Goal: Task Accomplishment & Management: Complete application form

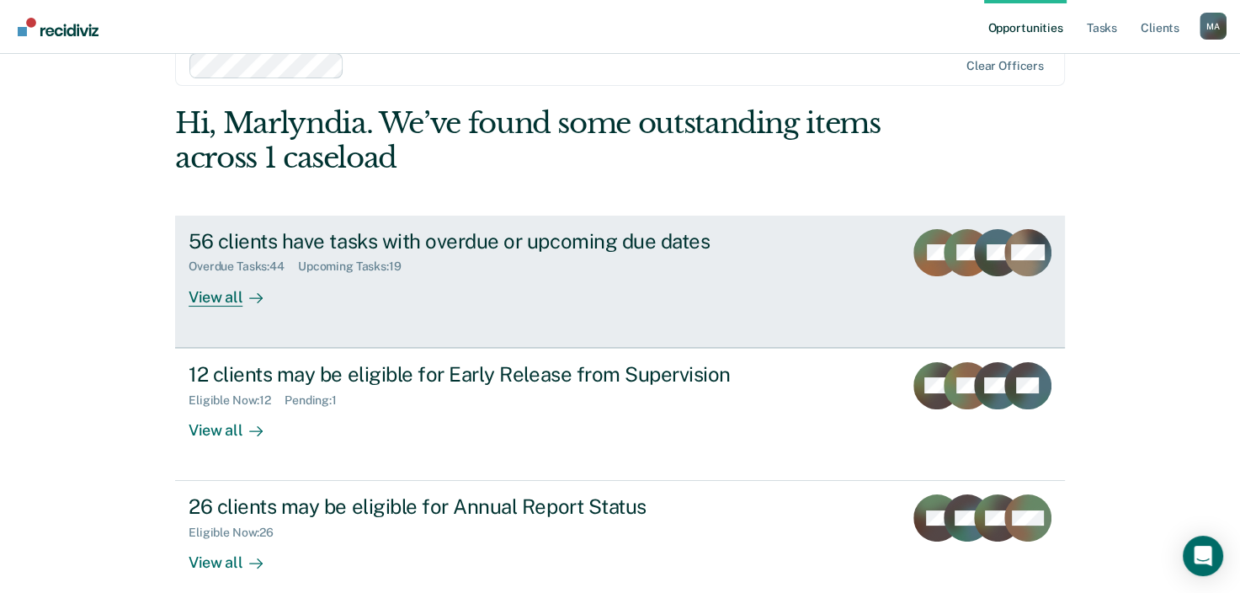
scroll to position [55, 0]
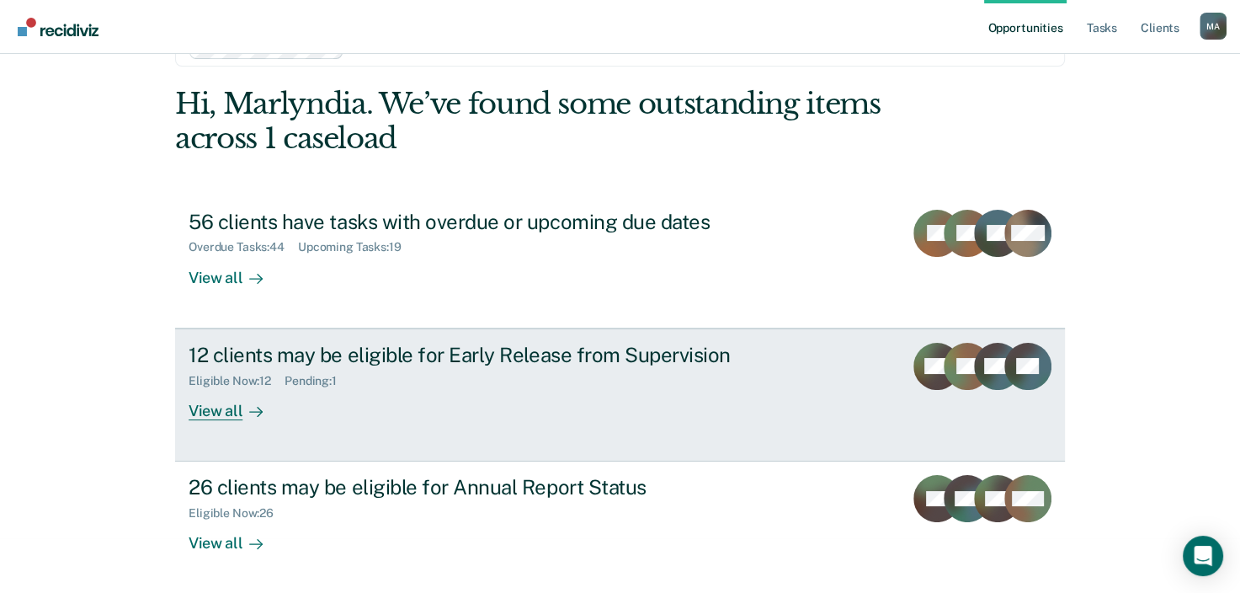
click at [219, 414] on div "View all" at bounding box center [236, 403] width 94 height 33
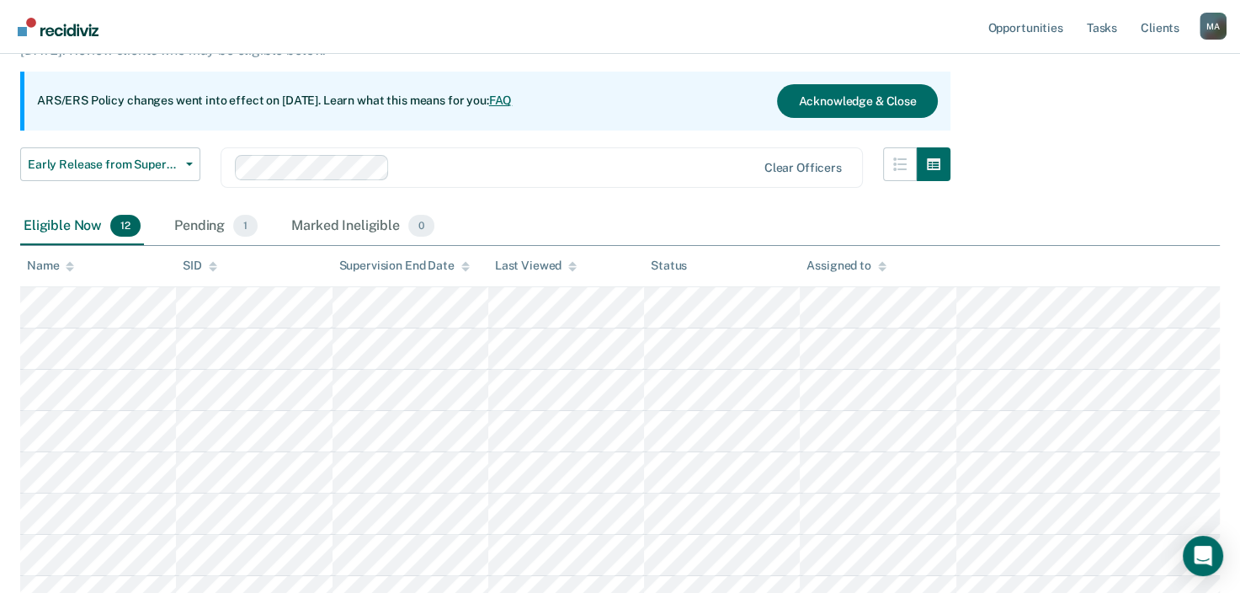
scroll to position [168, 0]
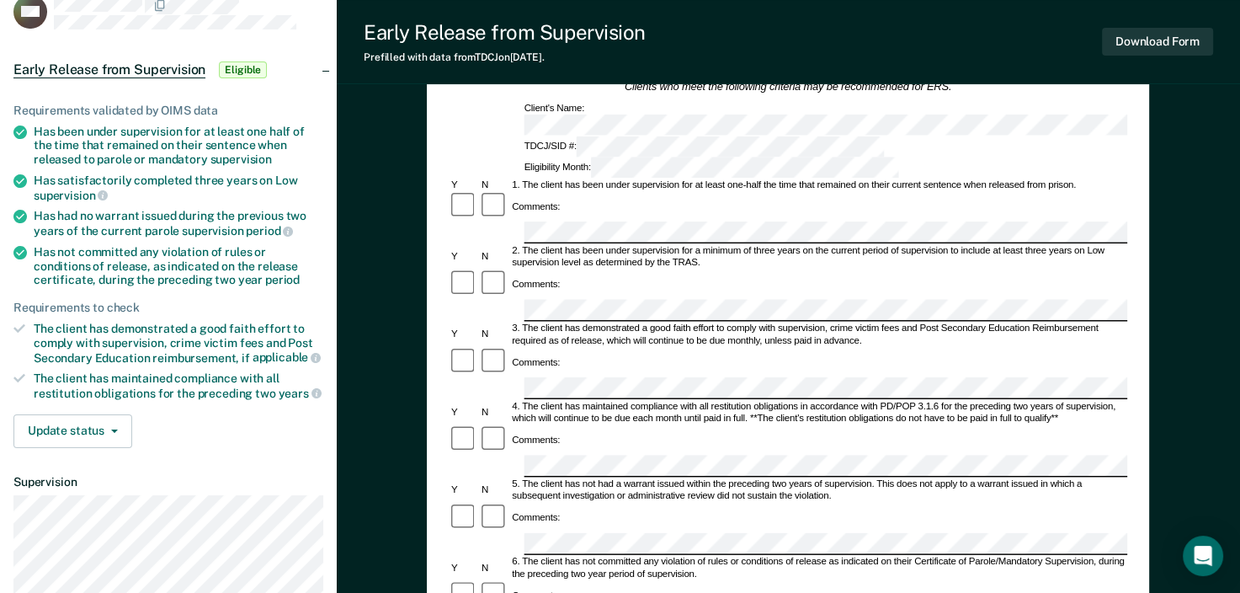
scroll to position [253, 0]
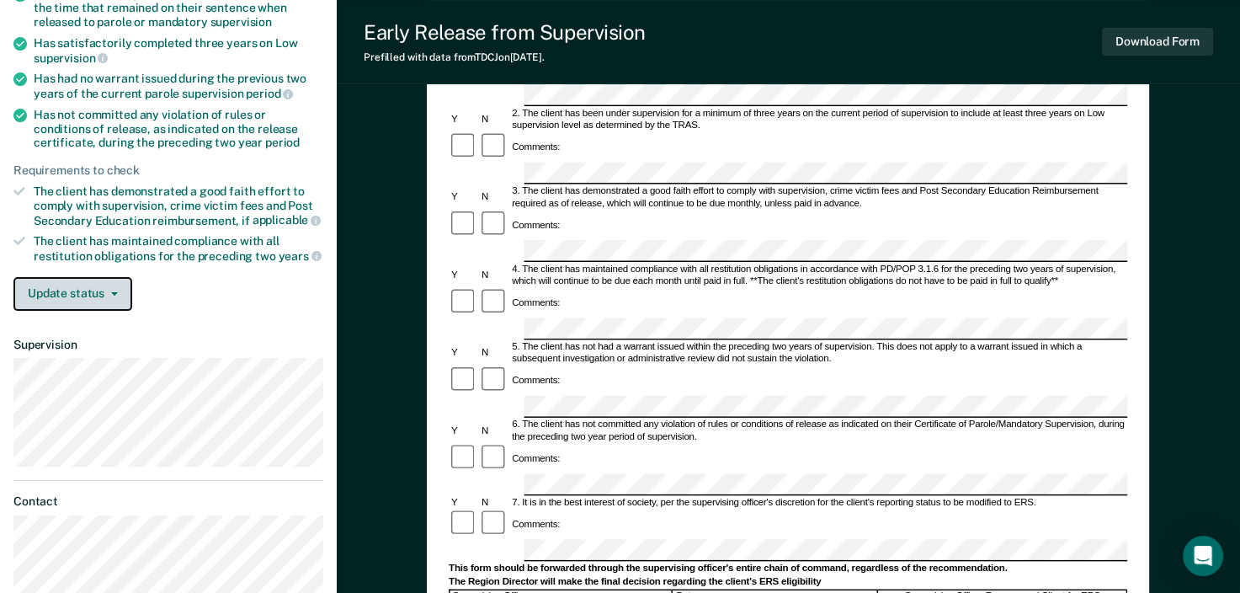
click at [110, 280] on button "Update status" at bounding box center [72, 294] width 119 height 34
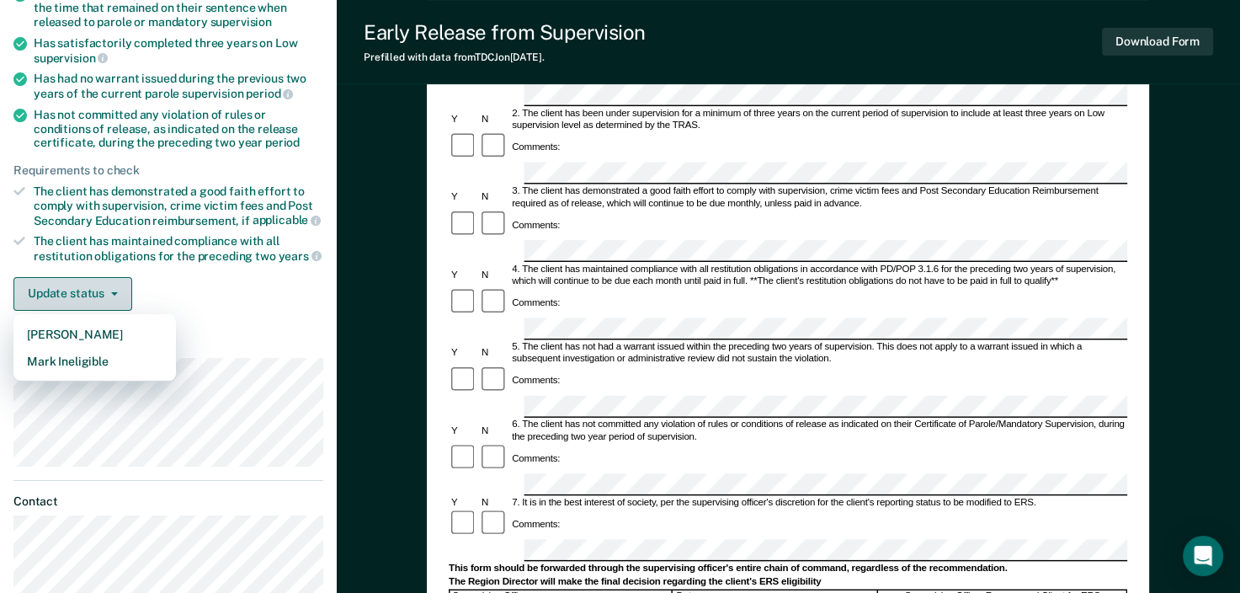
click at [110, 280] on button "Update status" at bounding box center [72, 294] width 119 height 34
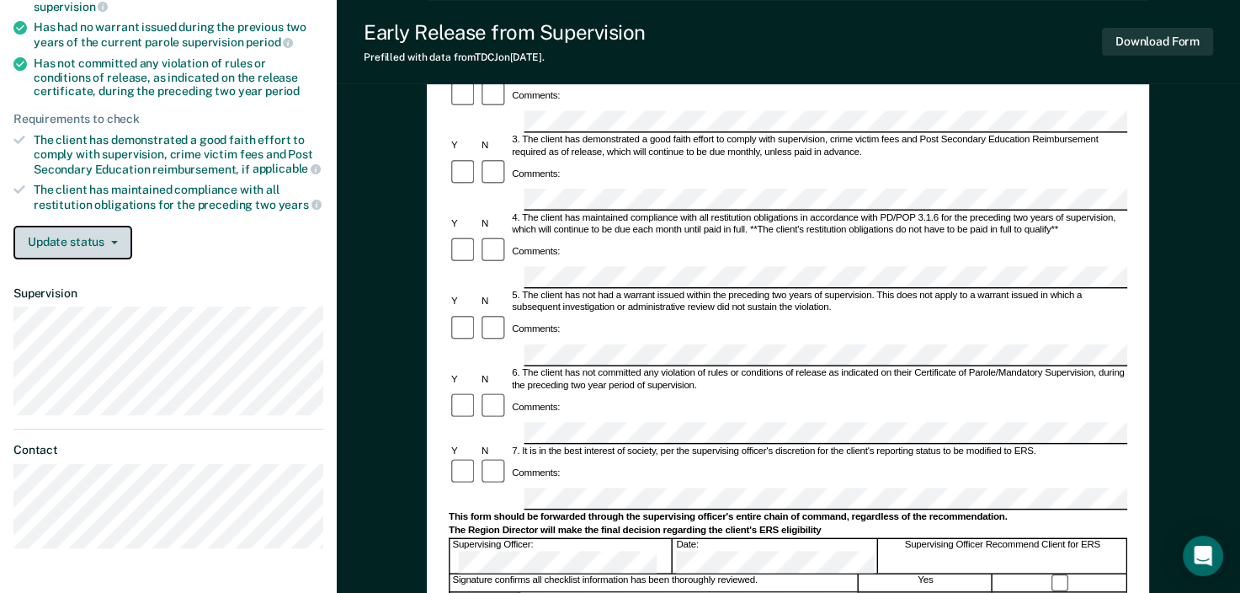
scroll to position [115, 0]
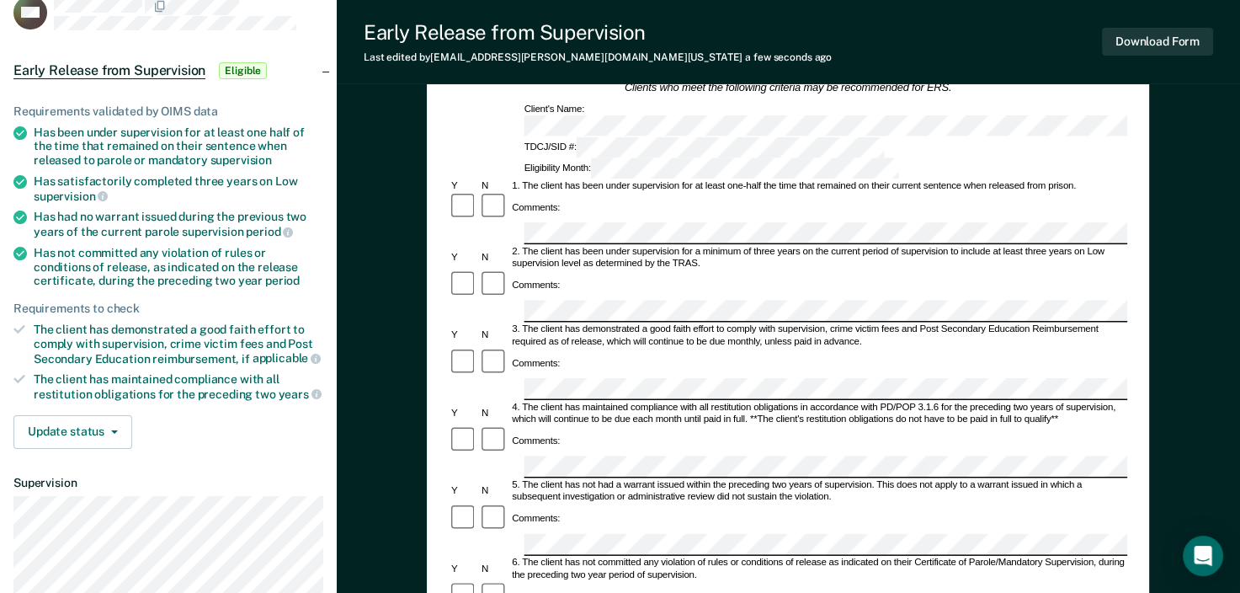
click at [569, 426] on div "Comments:" at bounding box center [788, 441] width 679 height 30
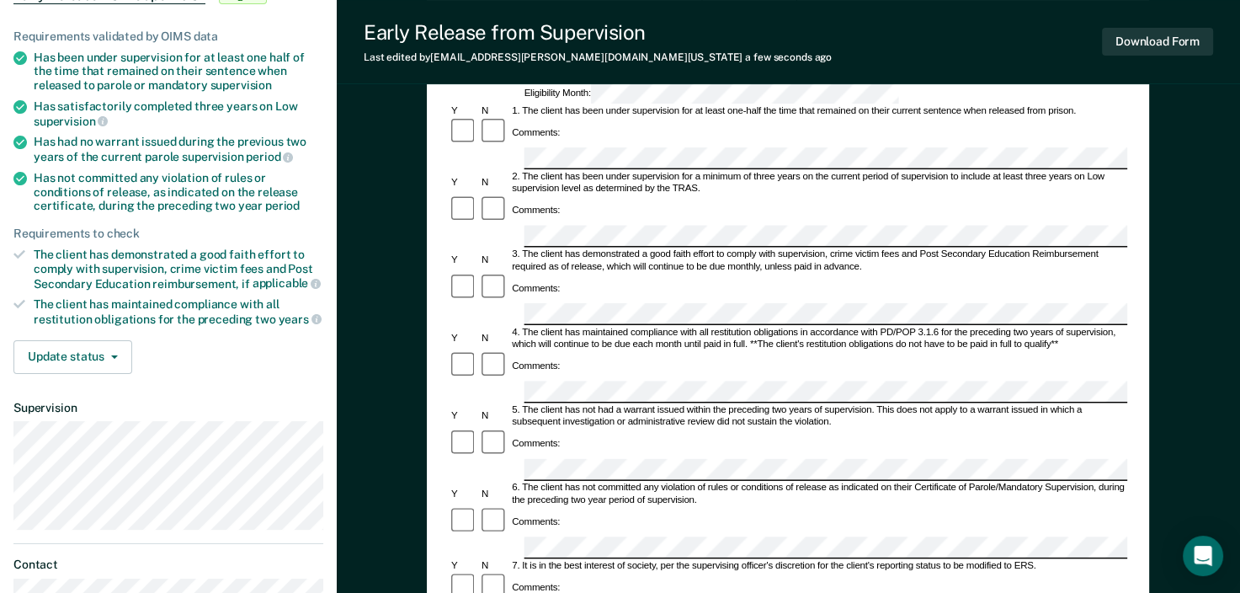
scroll to position [168, 0]
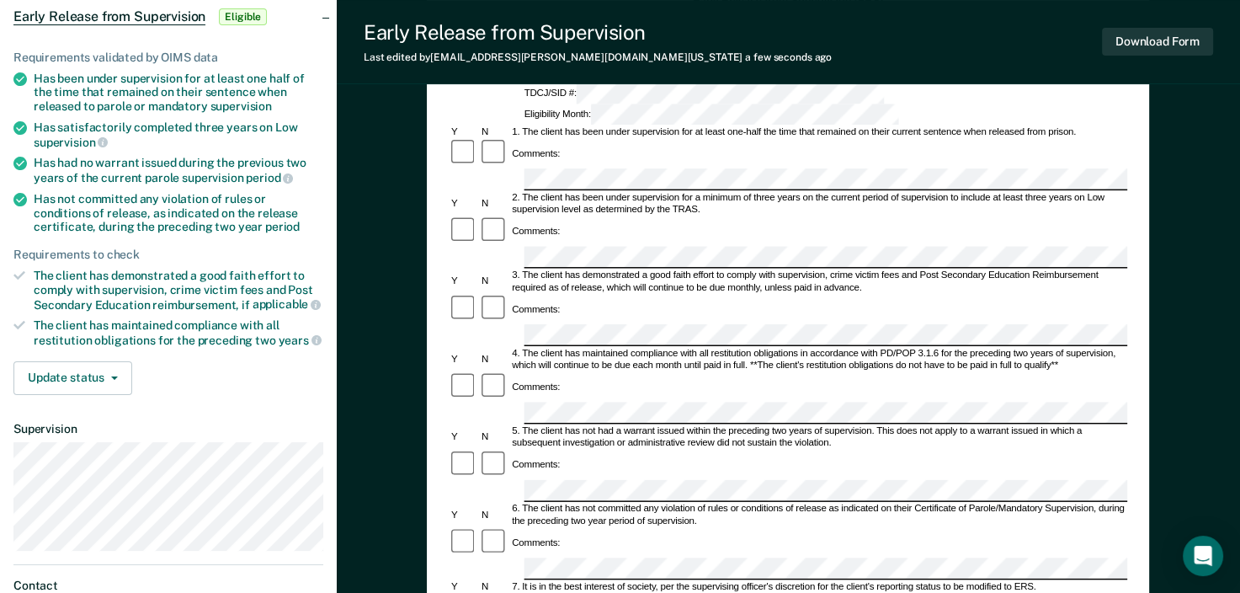
click at [824, 351] on form "Early Release from Supervision (ERS) Checklist, Recommendation, and Determinati…" at bounding box center [788, 568] width 679 height 1151
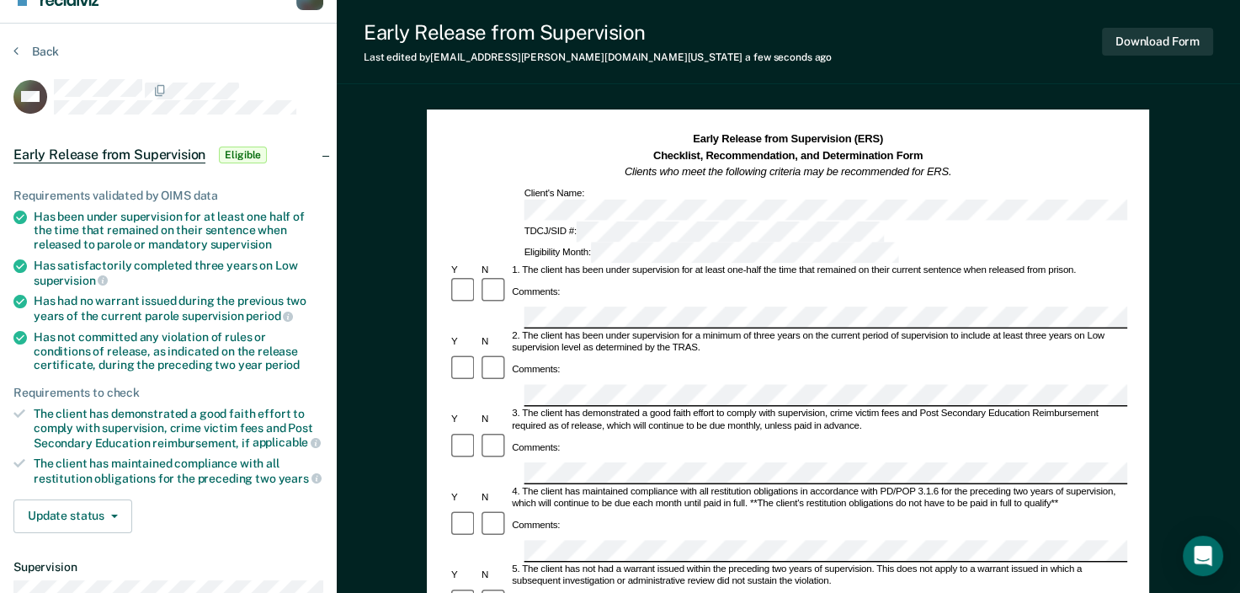
scroll to position [0, 0]
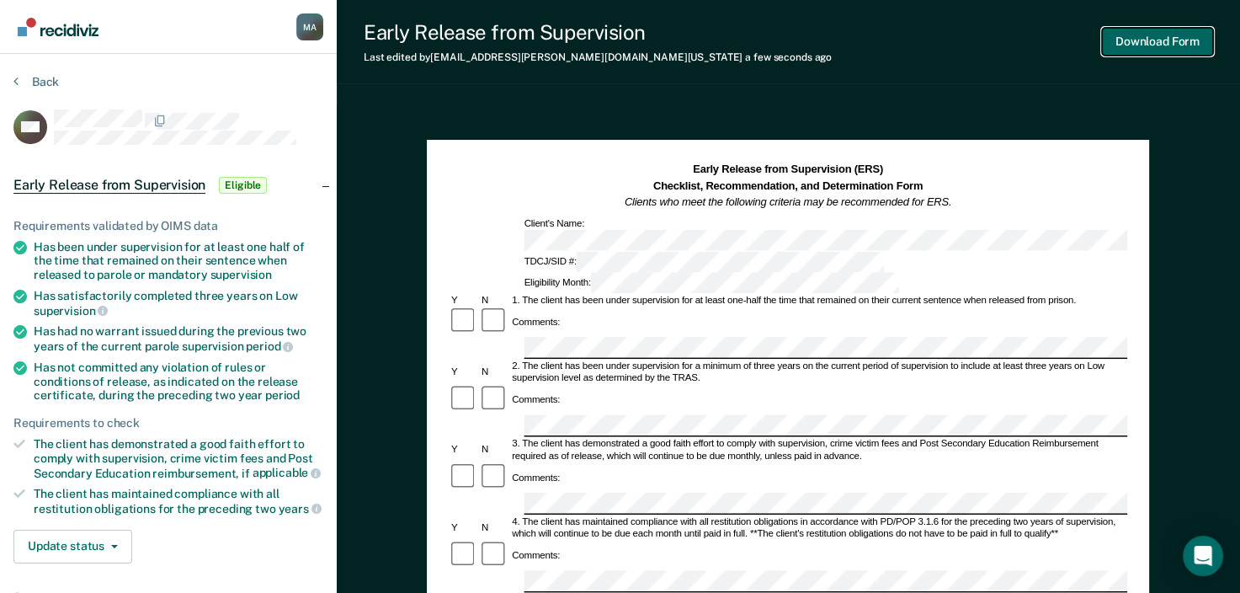
click at [1159, 40] on button "Download Form" at bounding box center [1157, 42] width 111 height 28
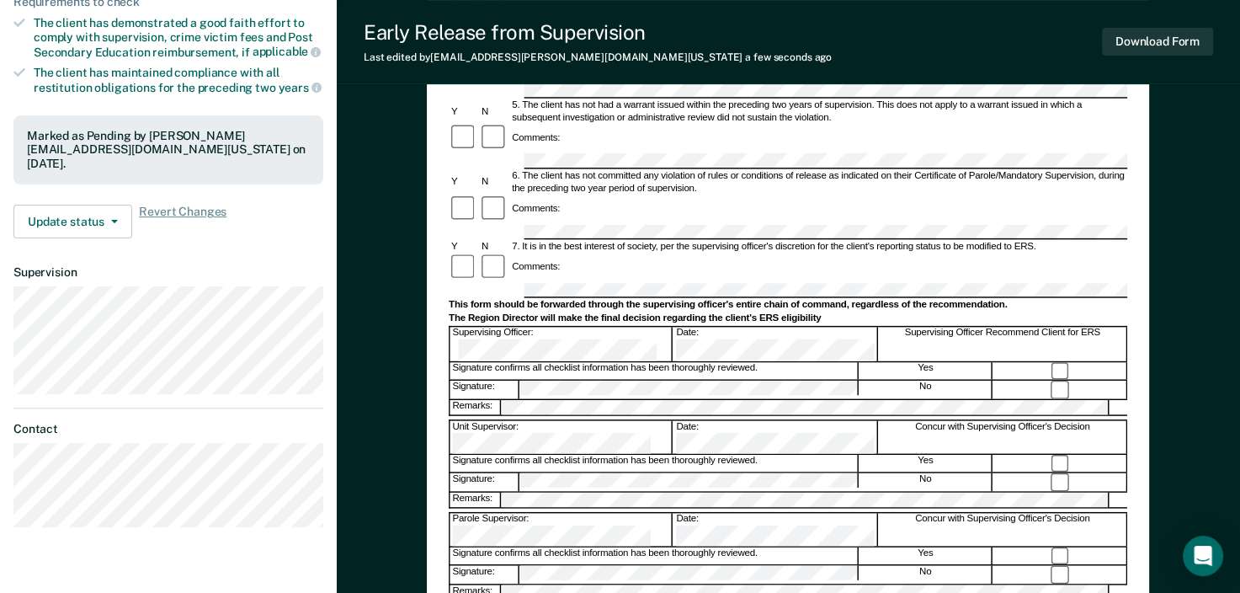
scroll to position [505, 0]
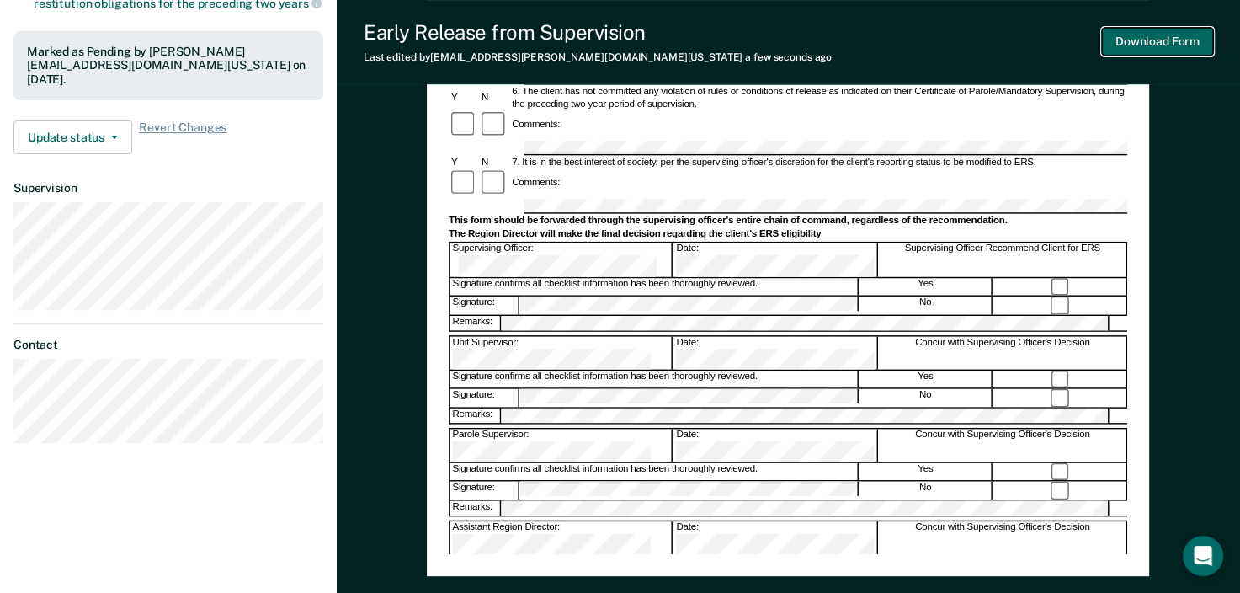
click at [1164, 47] on button "Download Form" at bounding box center [1157, 42] width 111 height 28
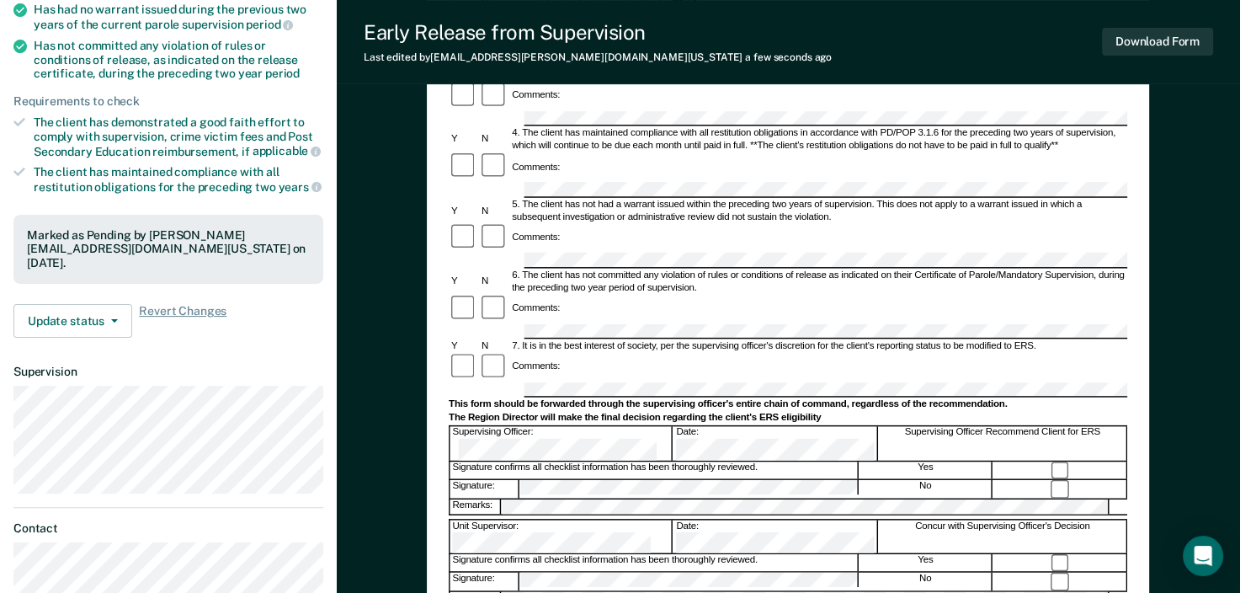
scroll to position [0, 0]
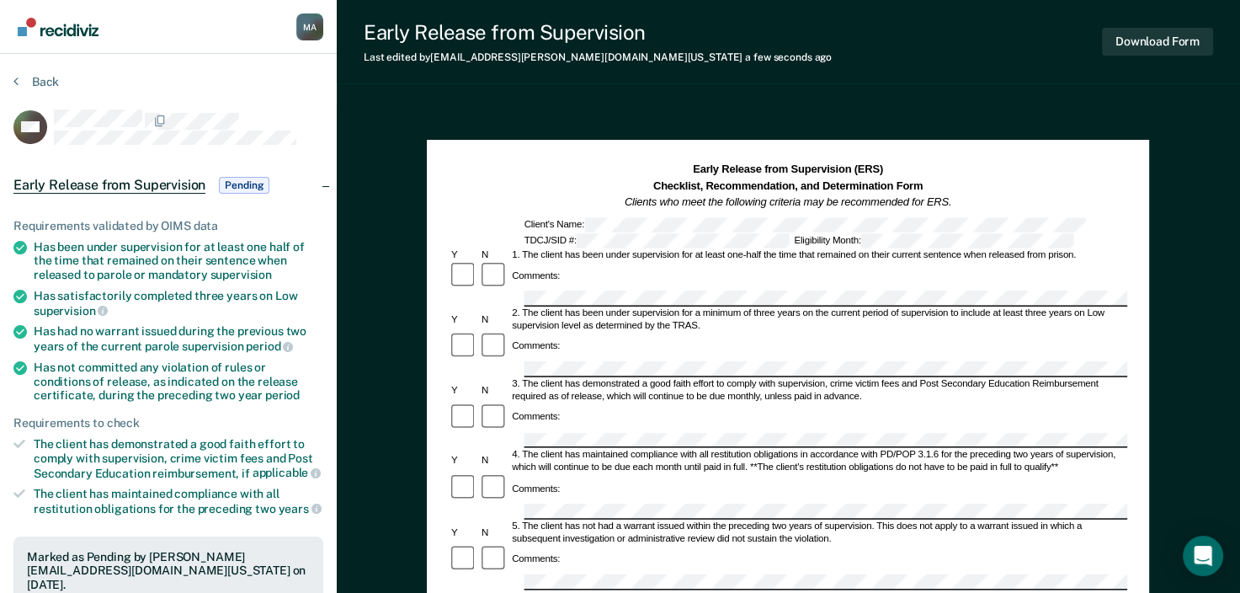
click at [131, 180] on span "Early Release from Supervision" at bounding box center [109, 185] width 192 height 17
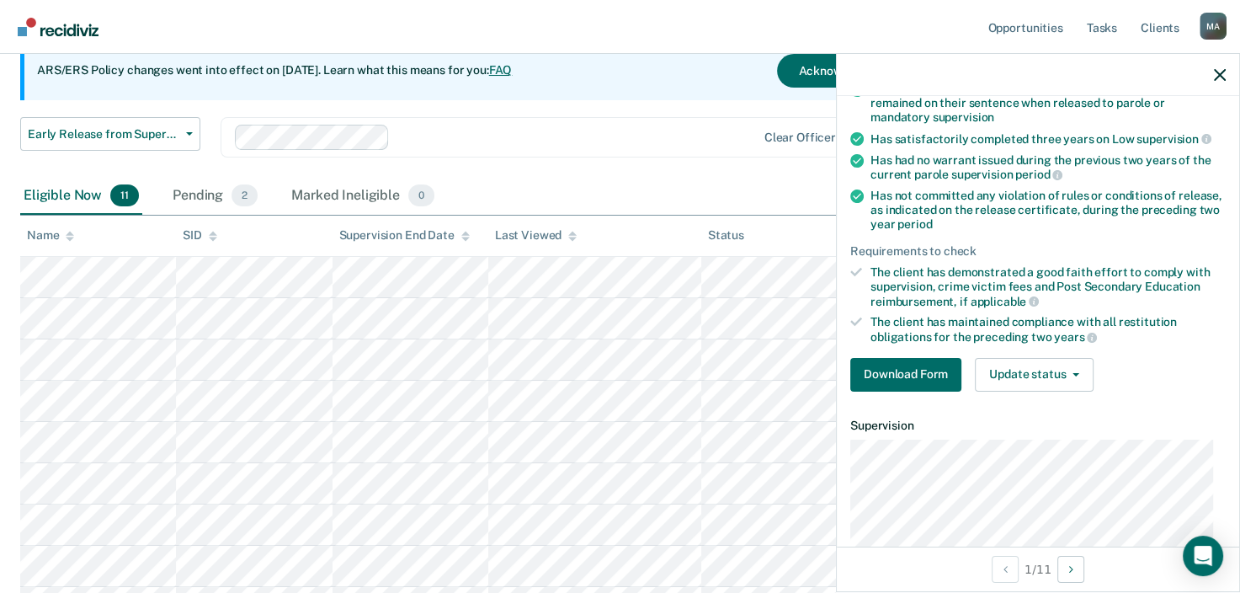
scroll to position [168, 0]
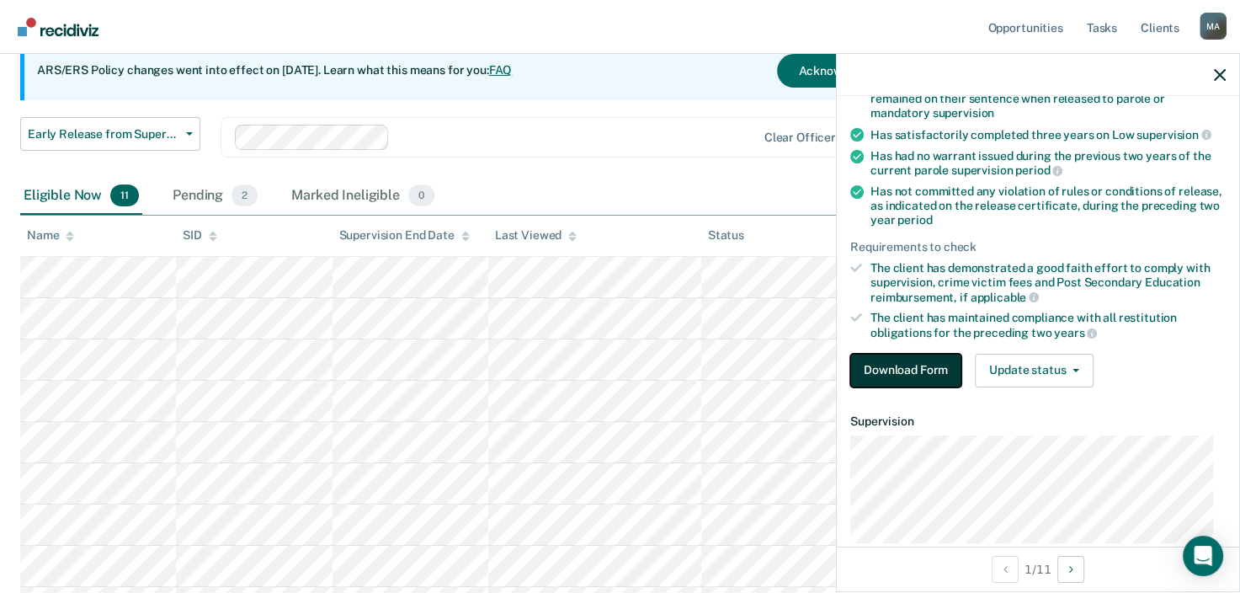
click at [913, 366] on button "Download Form" at bounding box center [905, 371] width 111 height 34
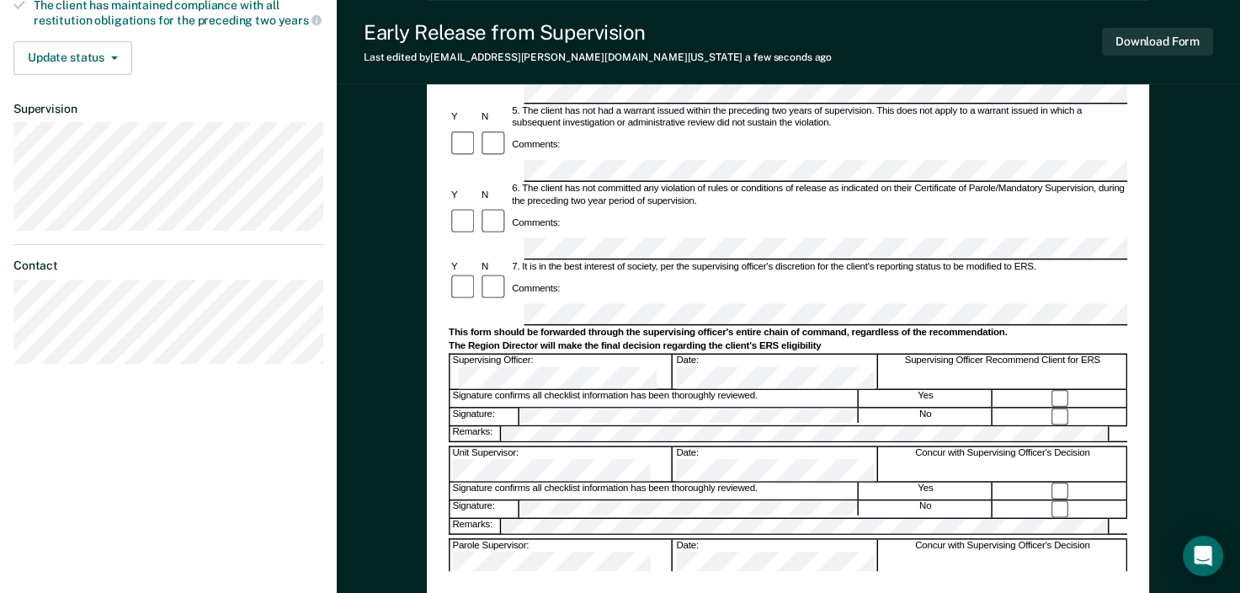
scroll to position [505, 0]
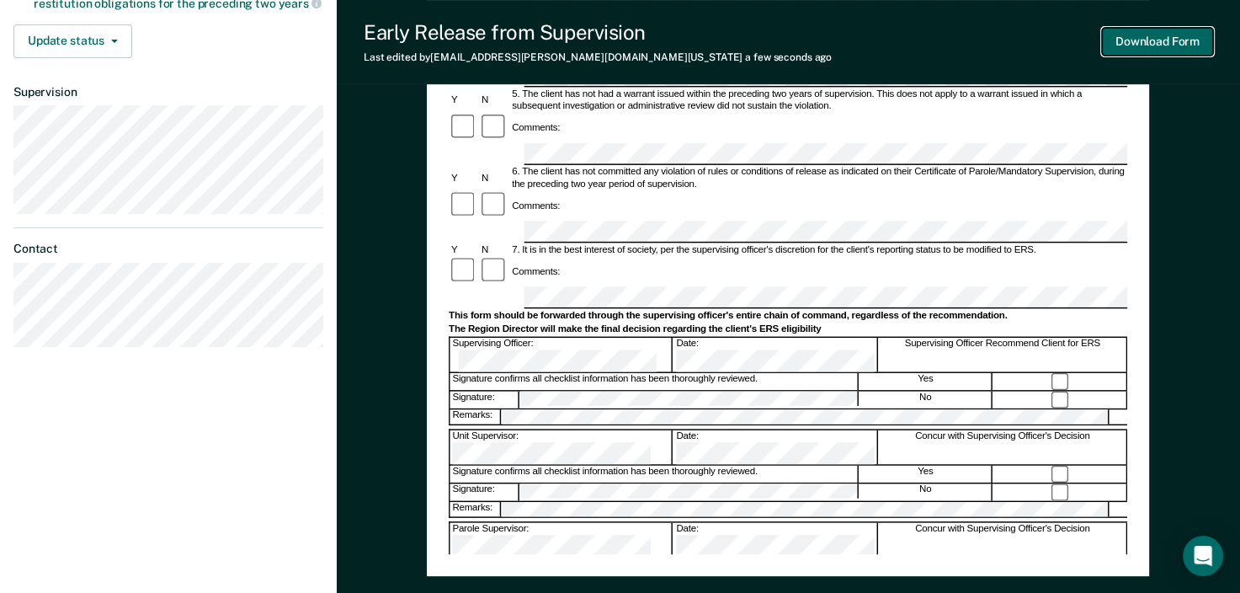
click at [1161, 43] on button "Download Form" at bounding box center [1157, 42] width 111 height 28
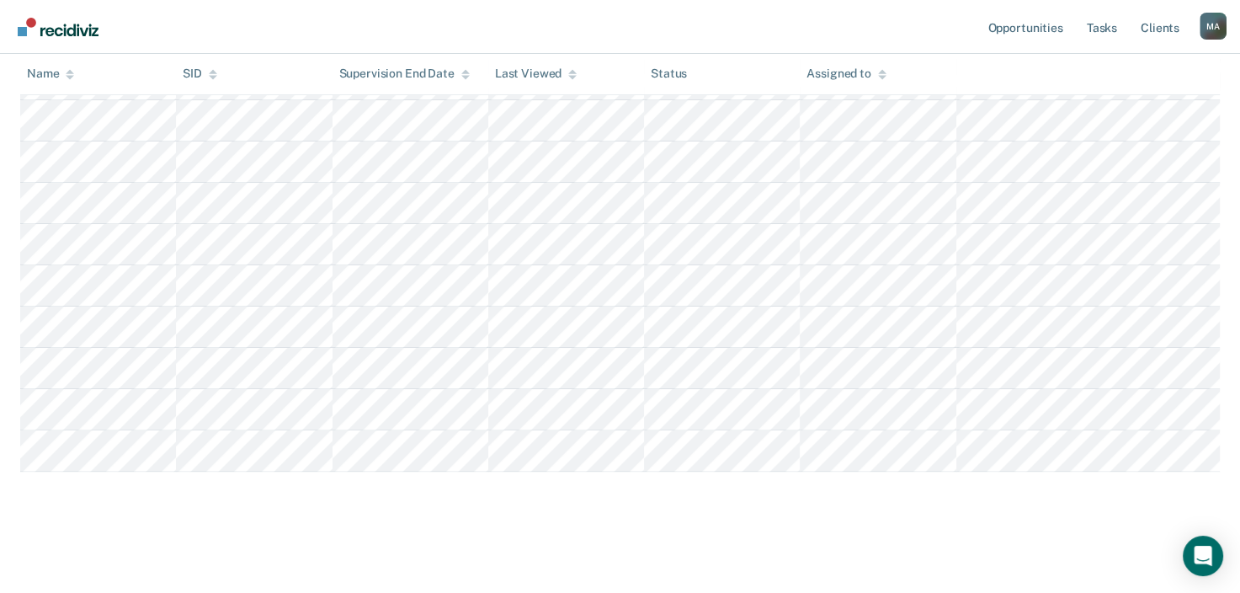
scroll to position [168, 0]
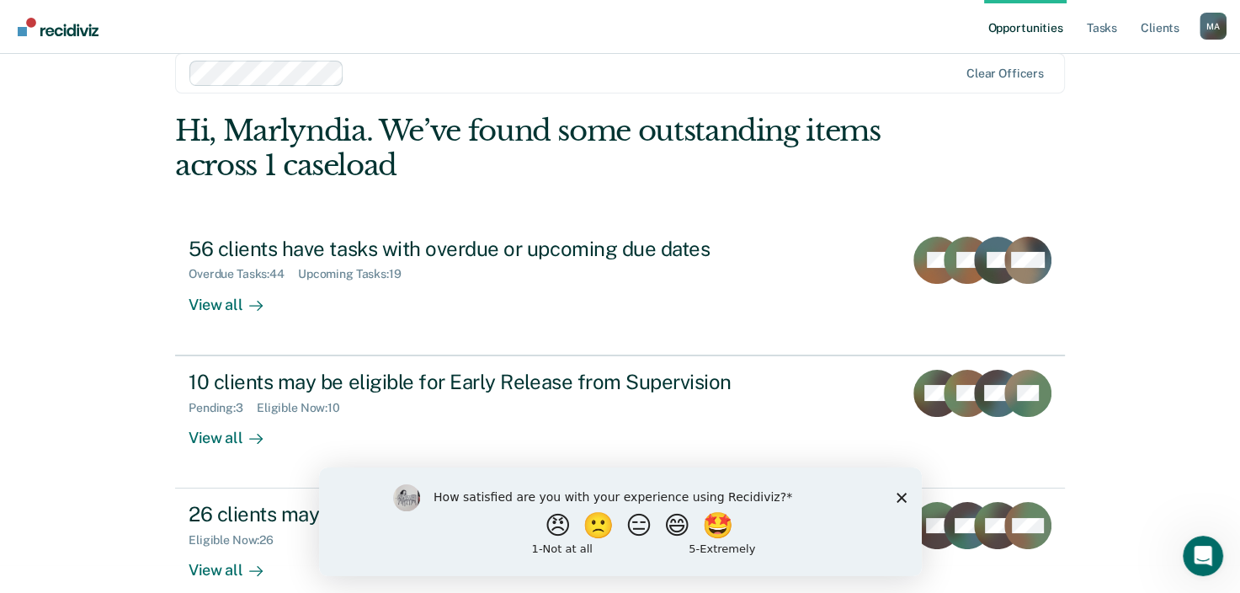
scroll to position [55, 0]
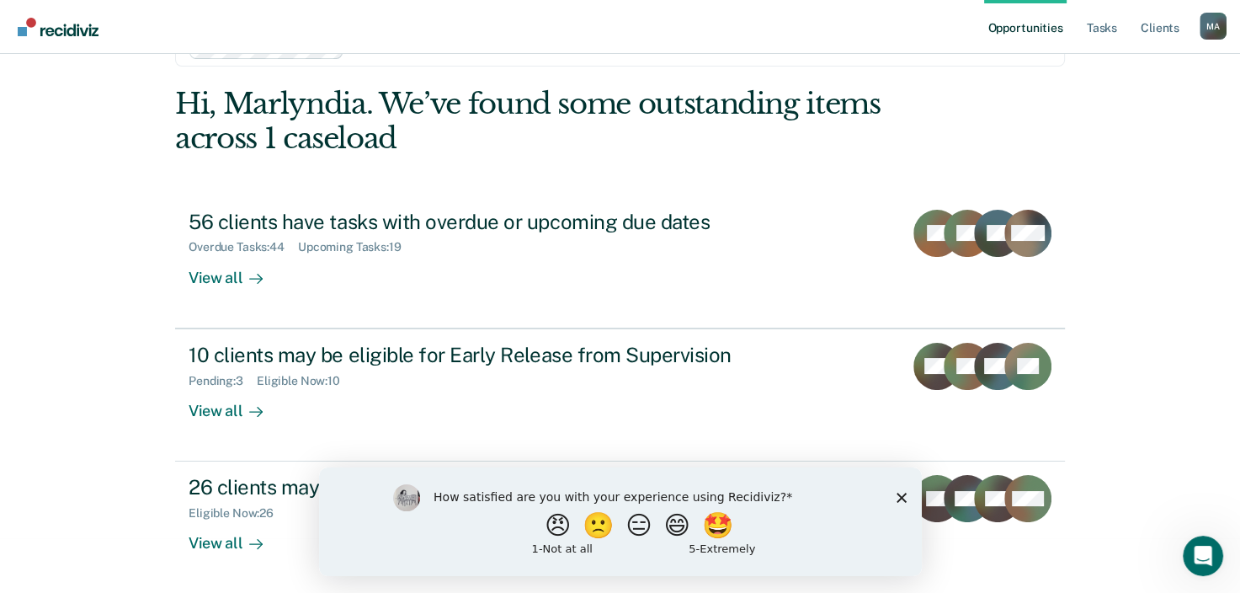
click at [898, 500] on polygon "Close survey" at bounding box center [901, 497] width 10 height 10
